Goal: Task Accomplishment & Management: Complete application form

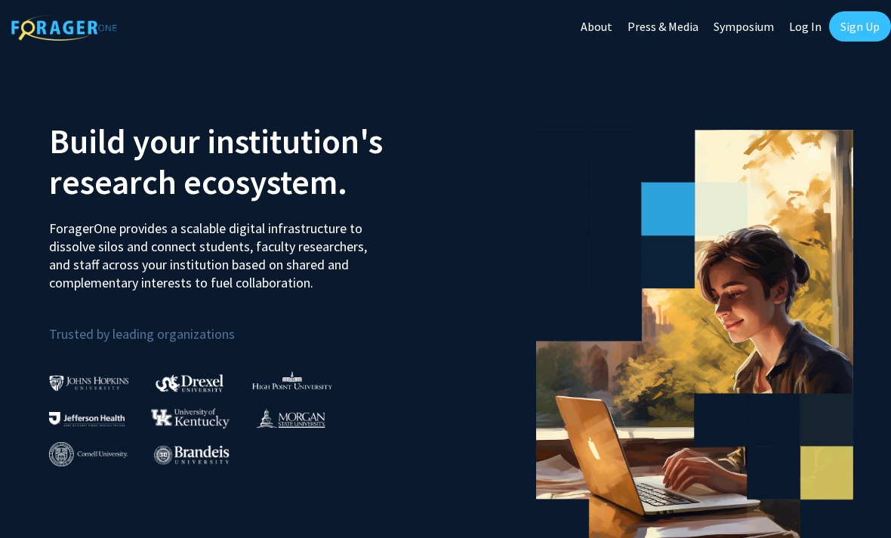
click at [849, 37] on link "Sign Up" at bounding box center [860, 26] width 62 height 30
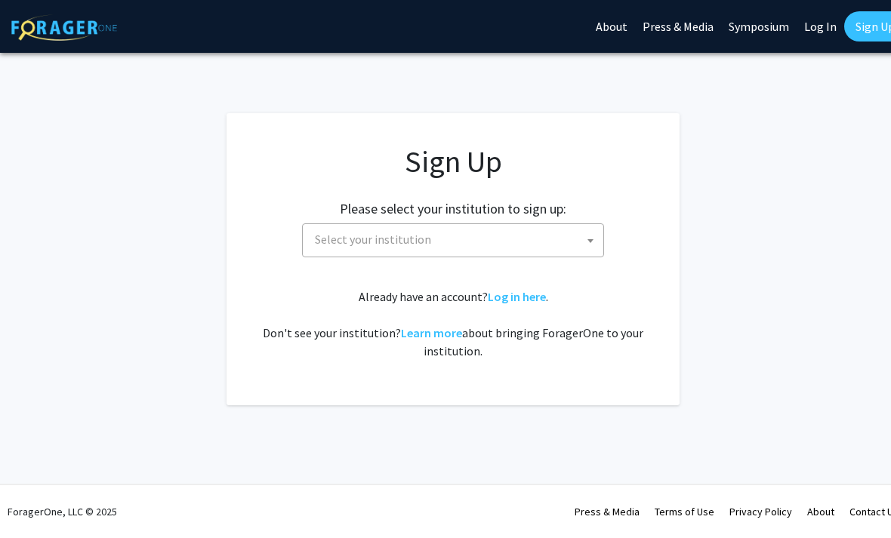
click at [424, 244] on span "Select your institution" at bounding box center [373, 239] width 116 height 15
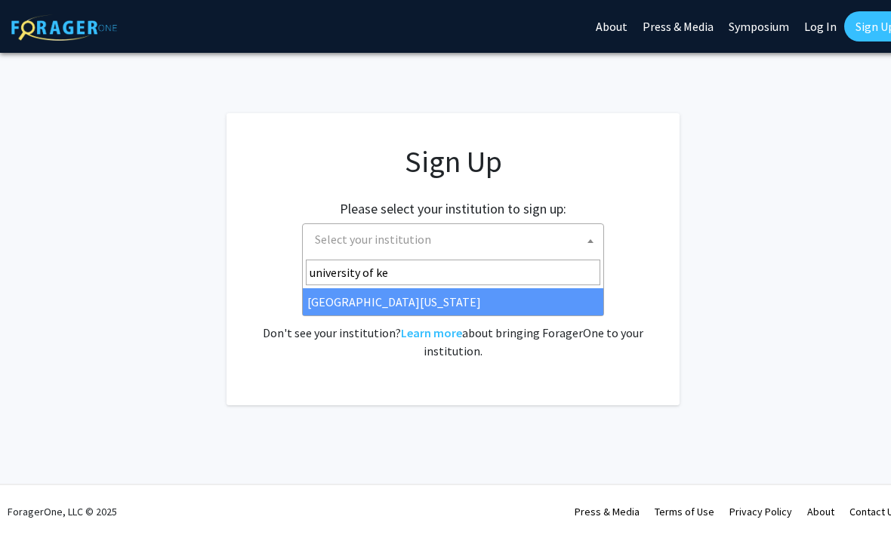
type input "university of ke"
select select "13"
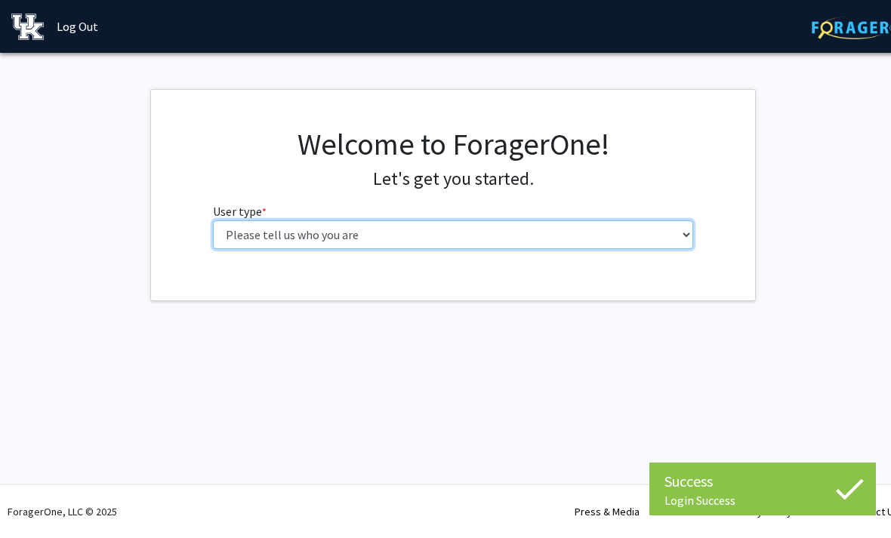
select select "1: undergrad"
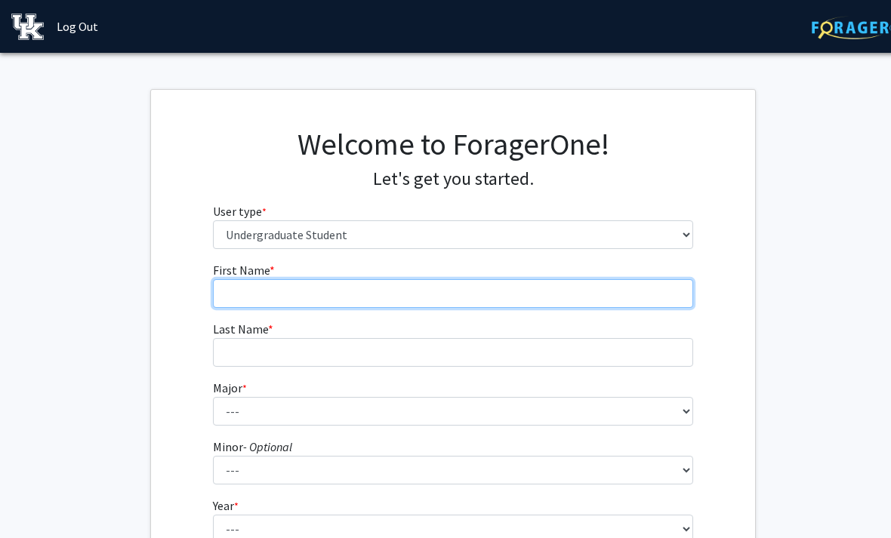
click at [307, 296] on input "First Name * required" at bounding box center [453, 293] width 481 height 29
type input "[PERSON_NAME]"
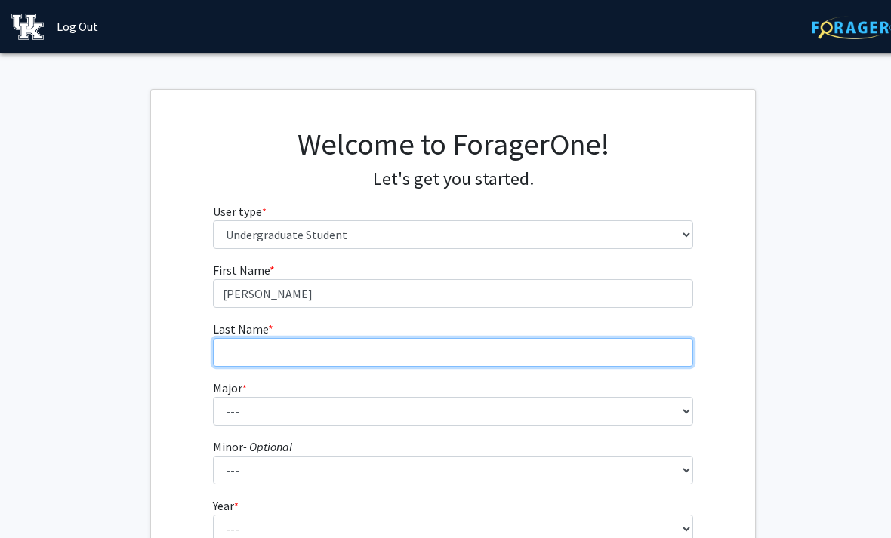
click at [296, 358] on input "Last Name * required" at bounding box center [453, 352] width 481 height 29
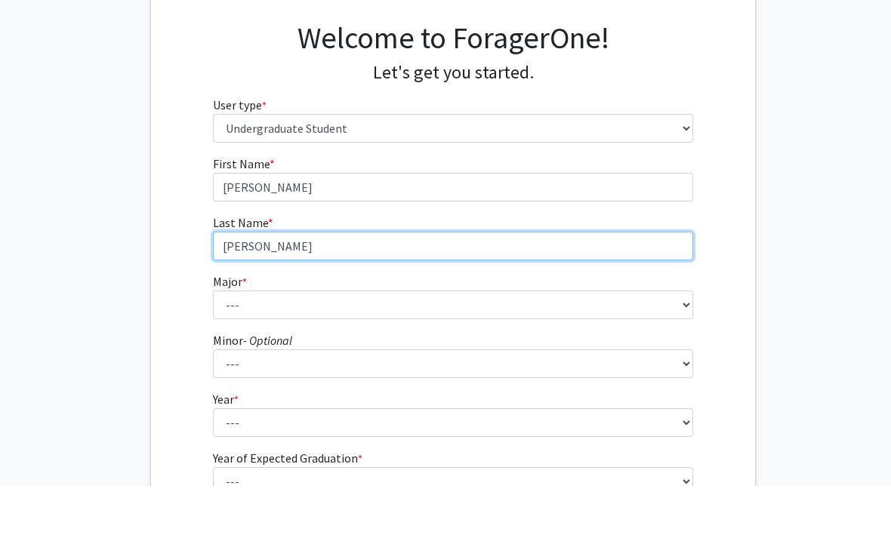
type input "Coleman"
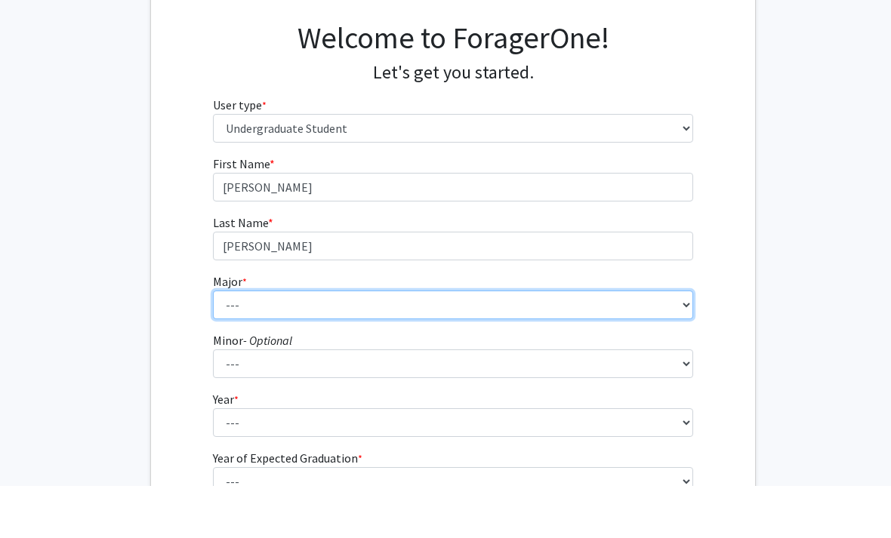
scroll to position [107, 0]
select select "105: 942"
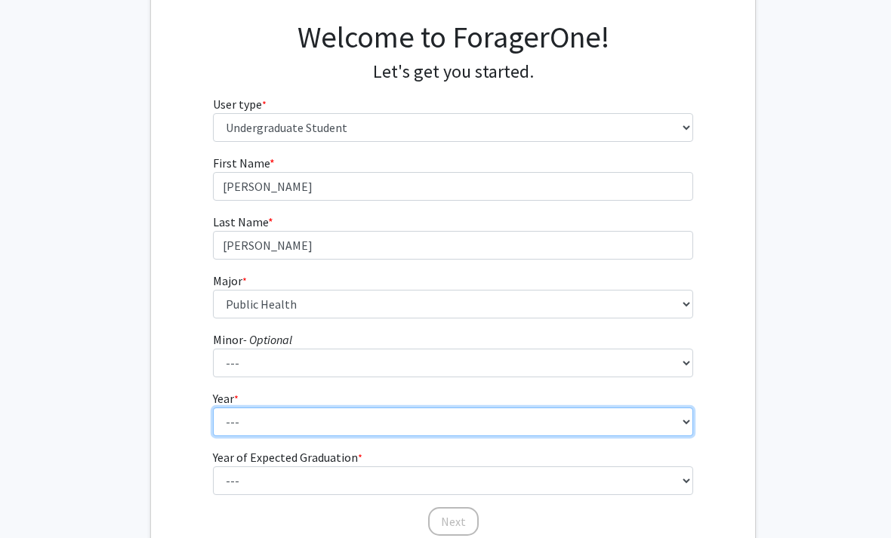
select select "1: first-year"
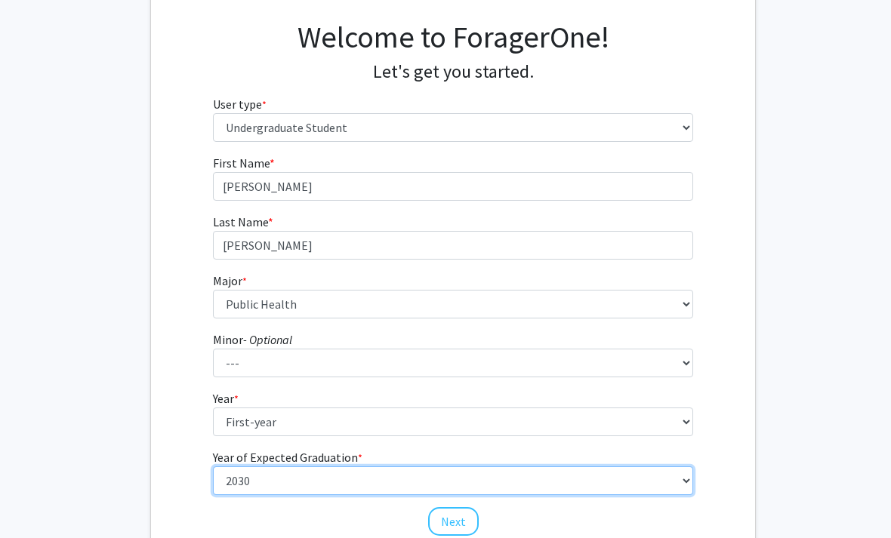
select select "5: 2029"
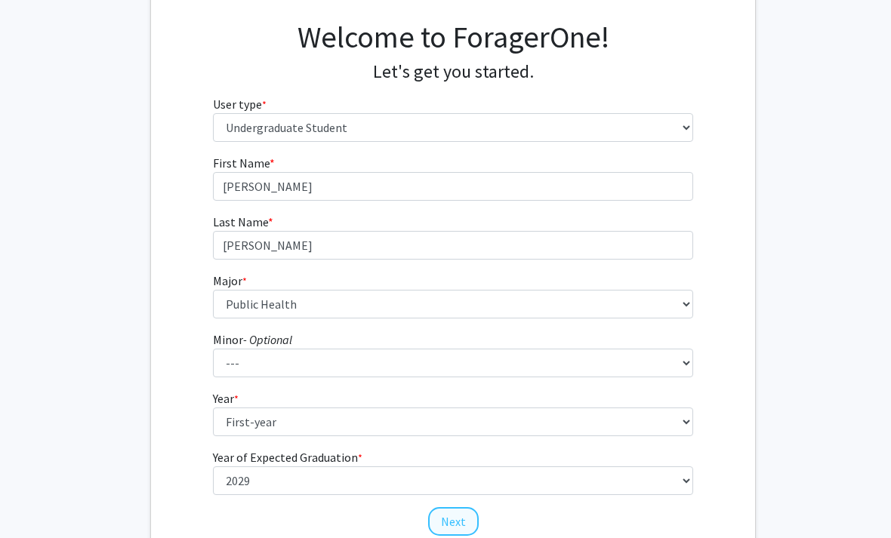
click at [441, 518] on button "Next" at bounding box center [453, 521] width 51 height 29
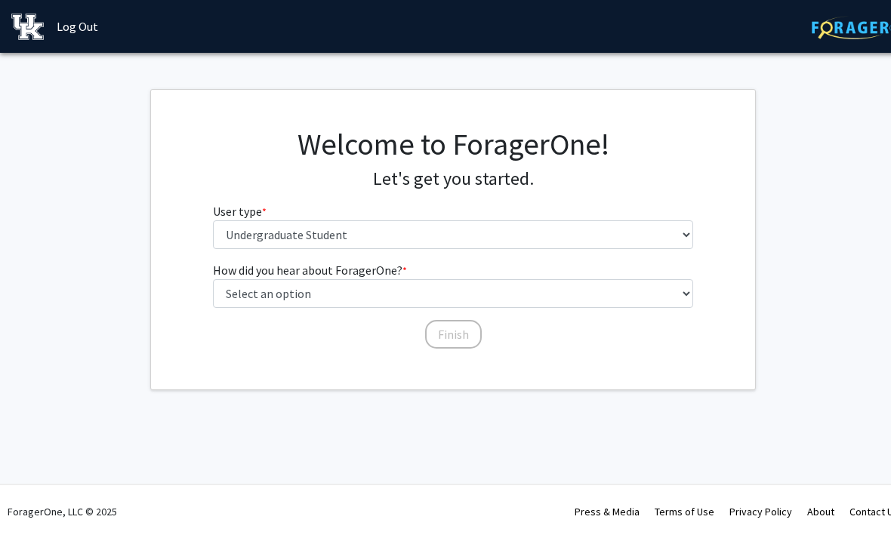
scroll to position [0, 0]
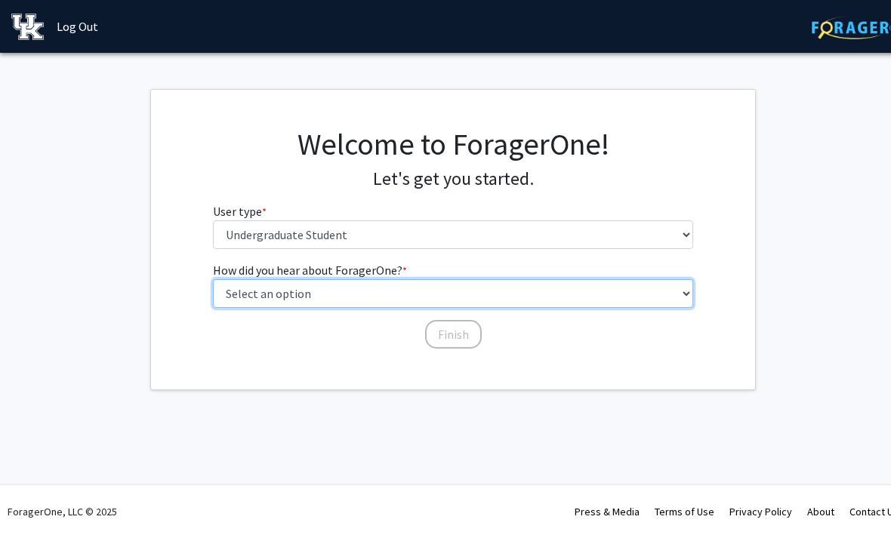
select select "2: faculty_recommendation"
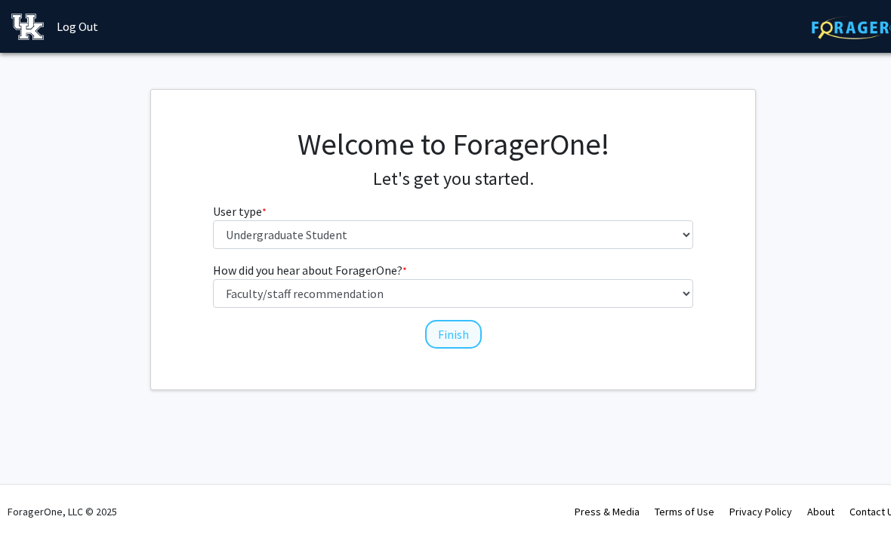
click at [448, 339] on button "Finish" at bounding box center [453, 334] width 57 height 29
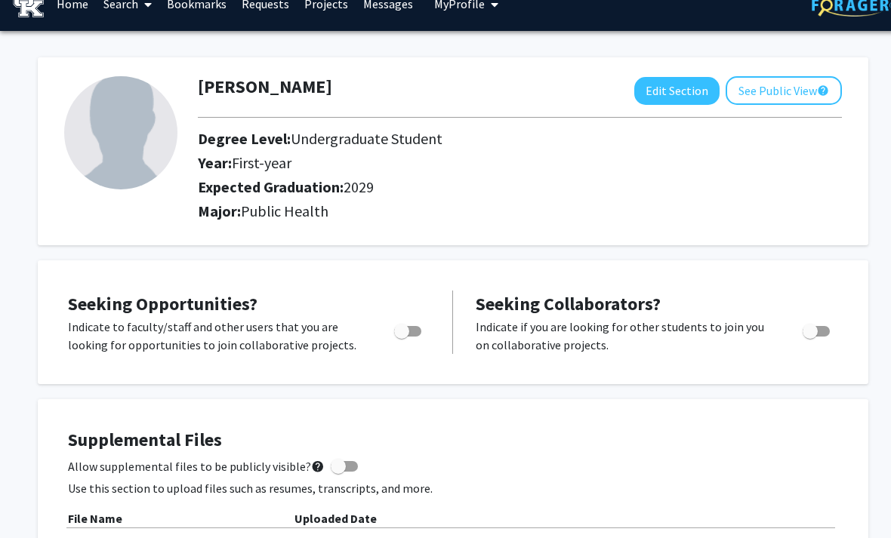
scroll to position [1, 0]
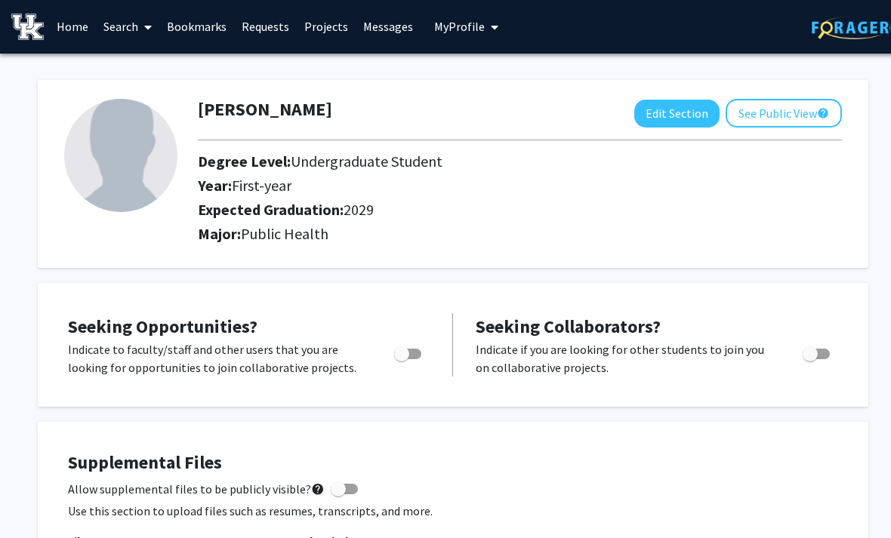
click at [154, 161] on img at bounding box center [120, 155] width 113 height 113
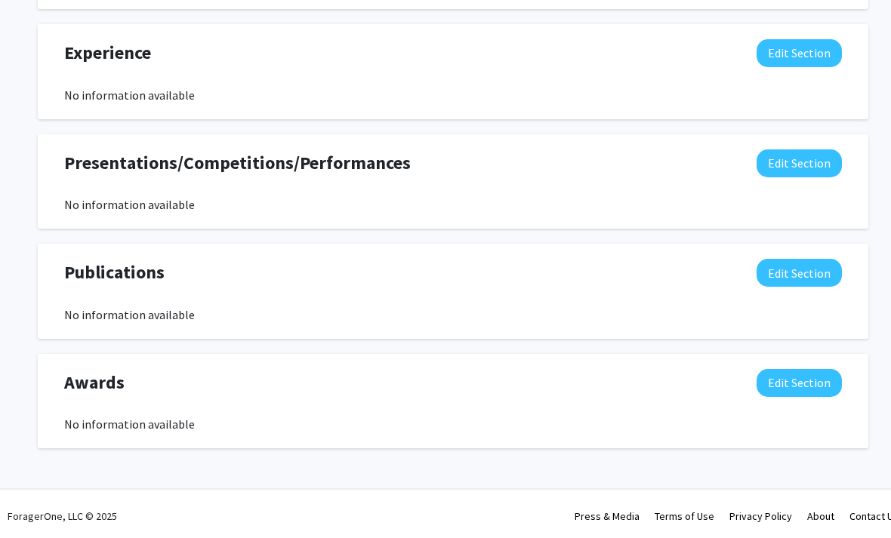
scroll to position [877, 0]
